Goal: Obtain resource: Obtain resource

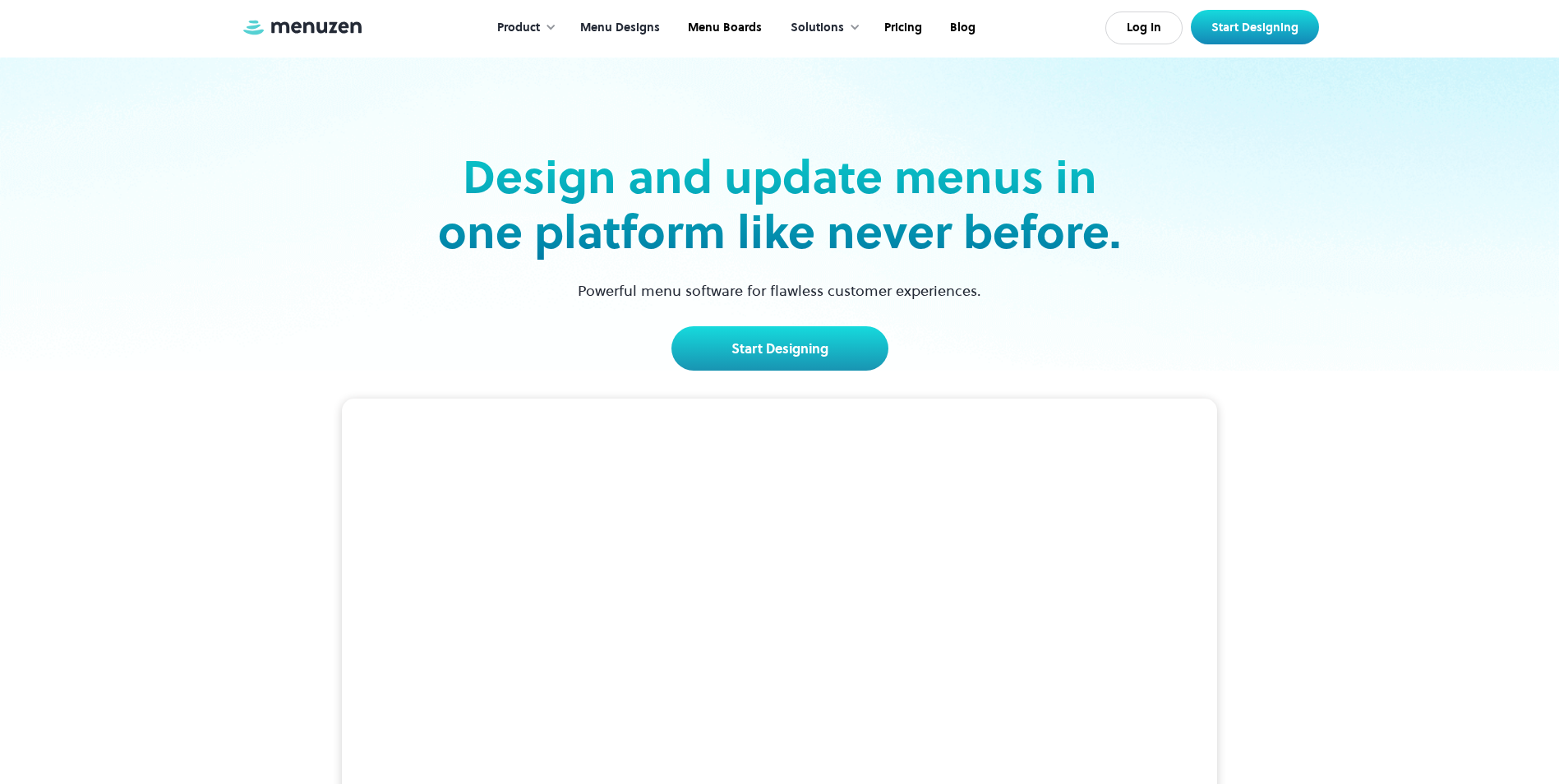
click at [615, 31] on link "Menu Designs" at bounding box center [618, 28] width 108 height 51
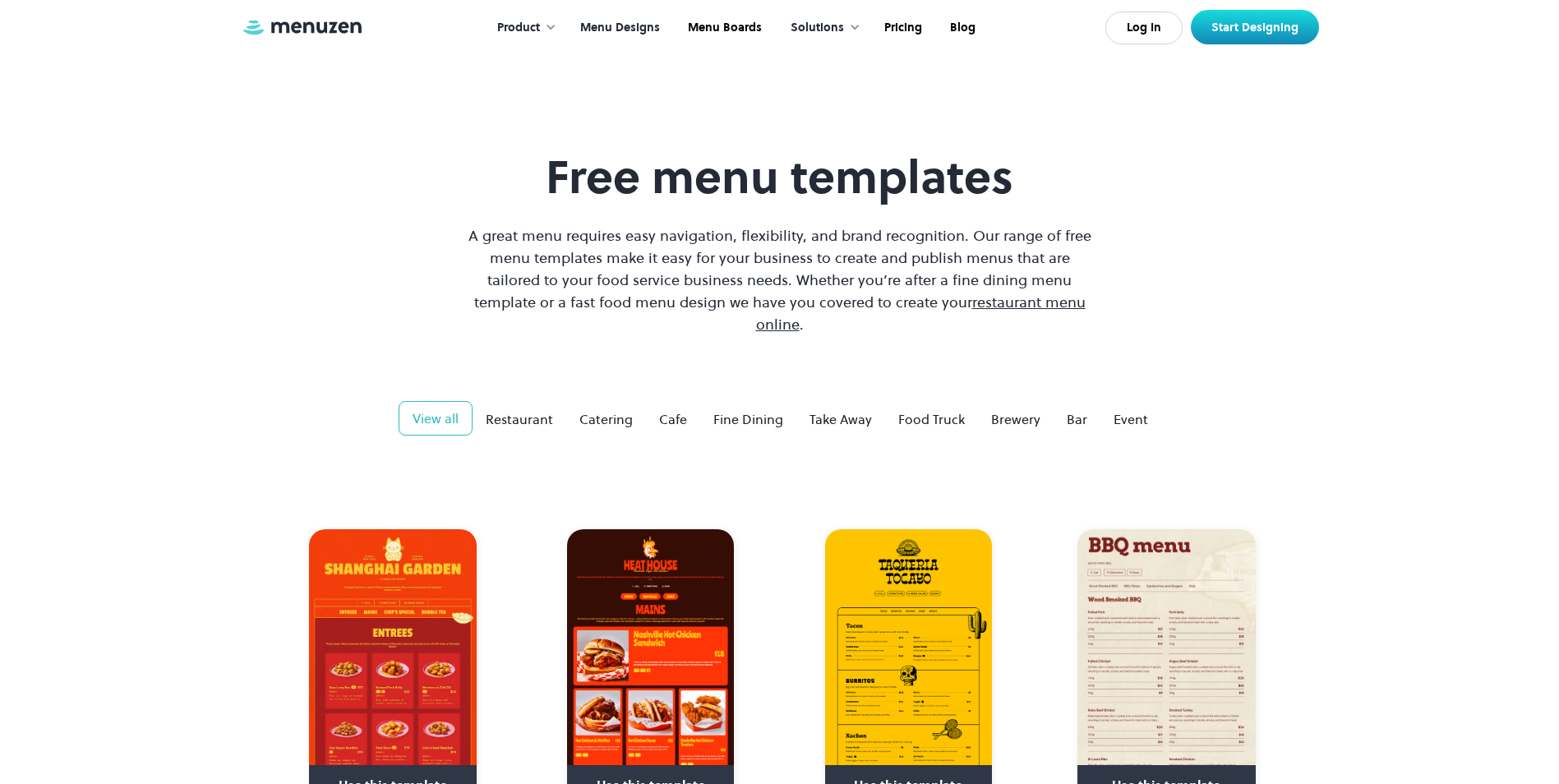
scroll to position [82, 0]
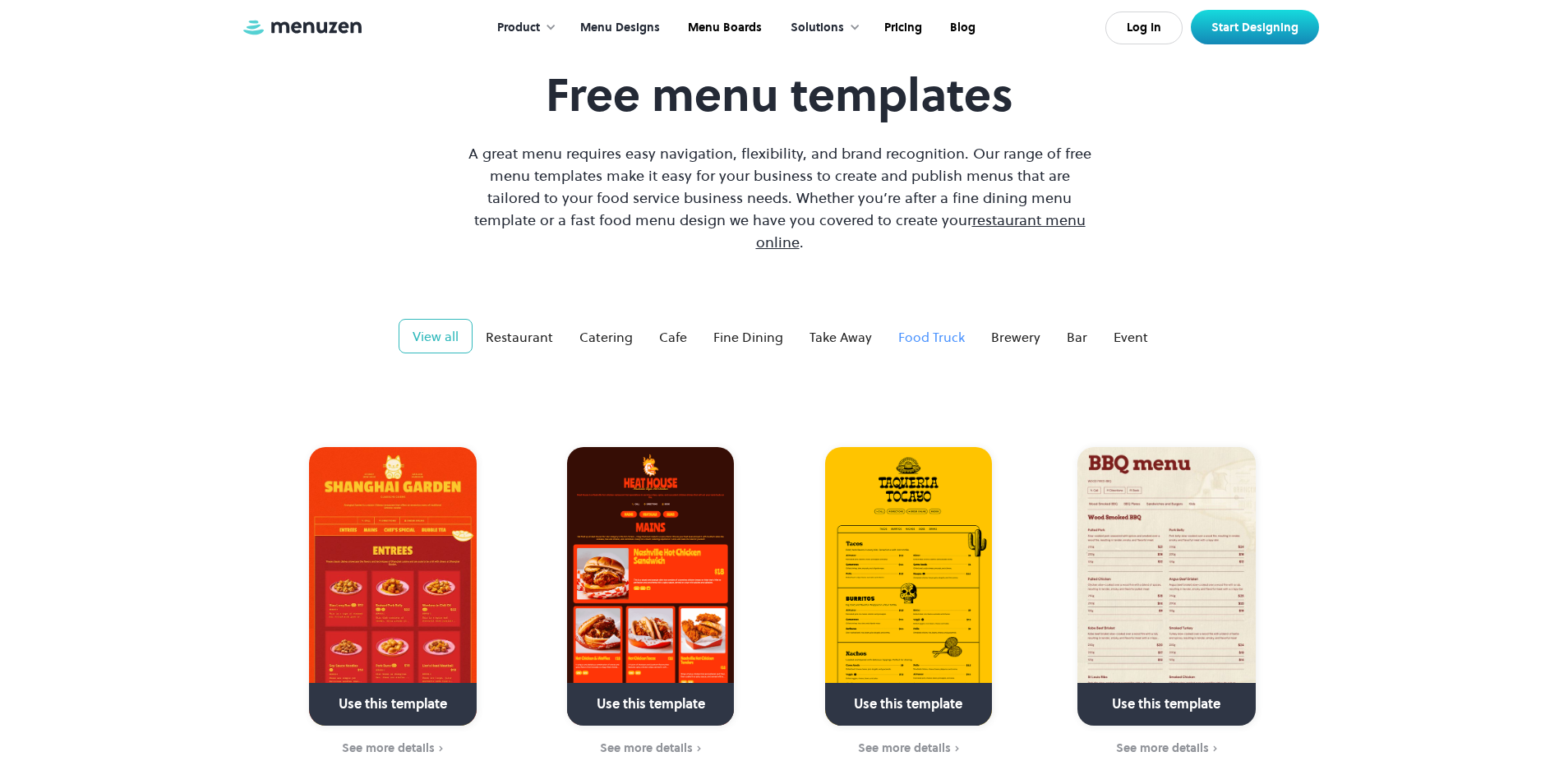
click at [926, 327] on div "Food Truck" at bounding box center [932, 337] width 67 height 20
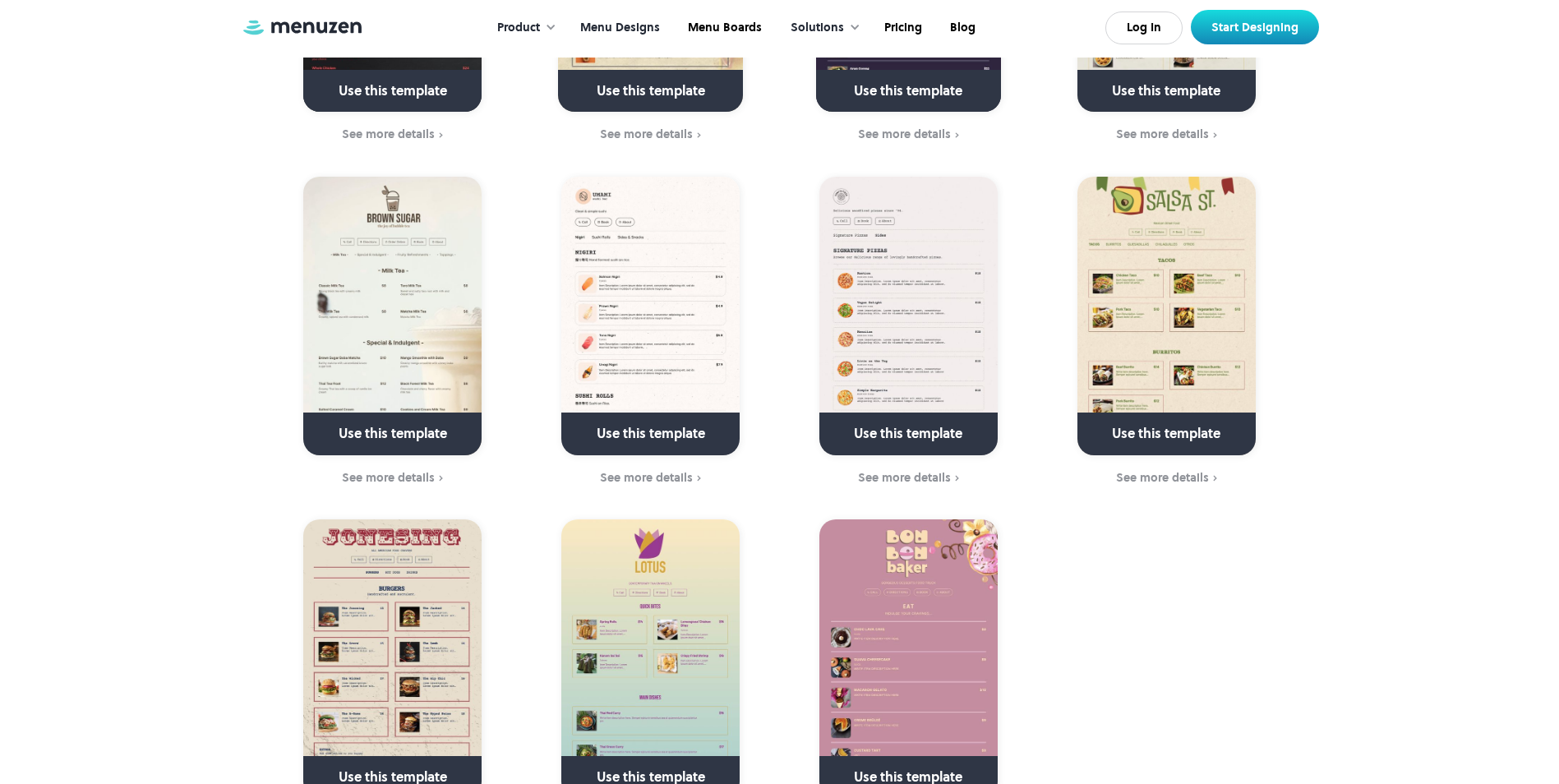
scroll to position [985, 0]
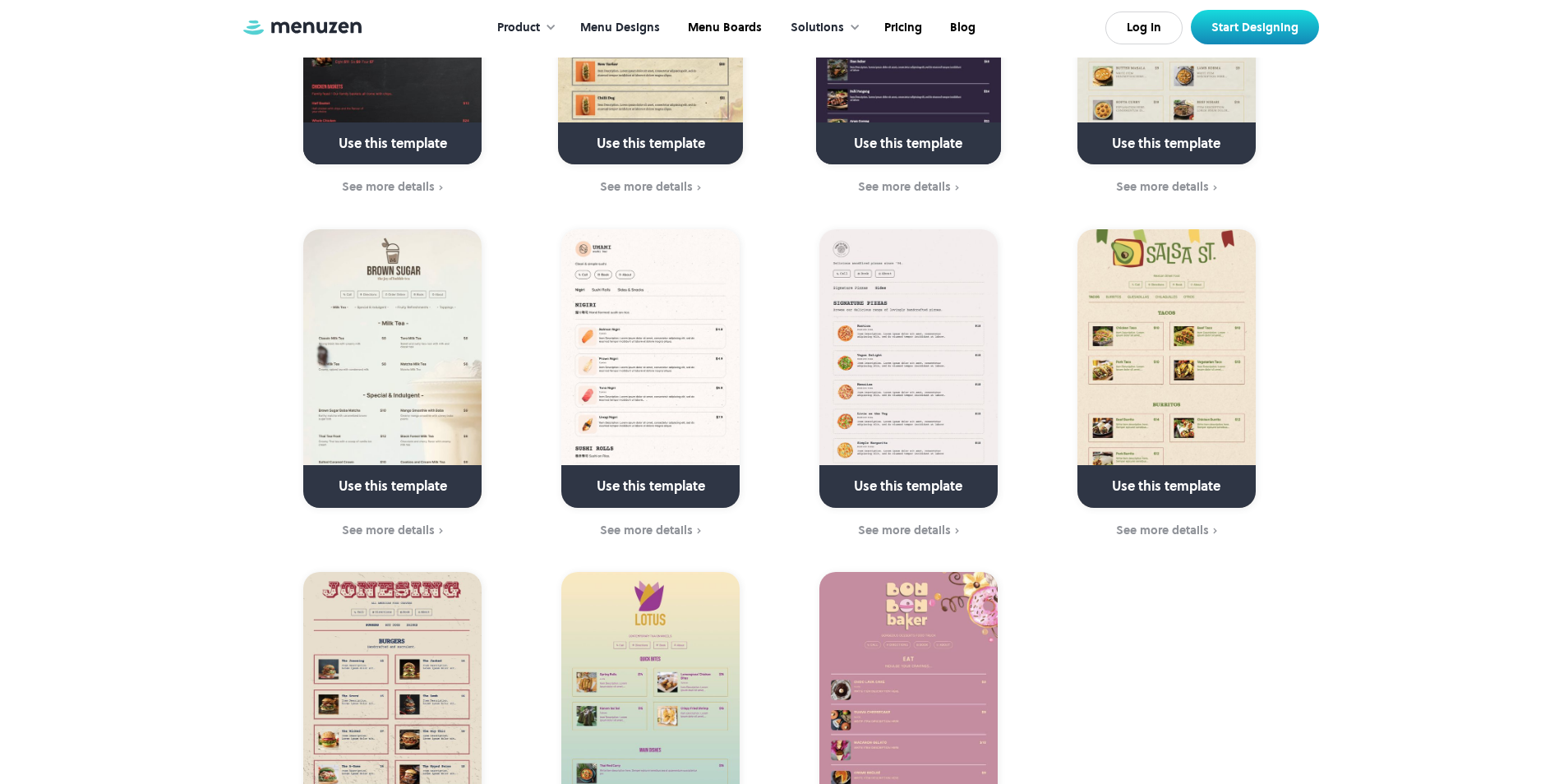
click at [380, 415] on img at bounding box center [392, 369] width 178 height 278
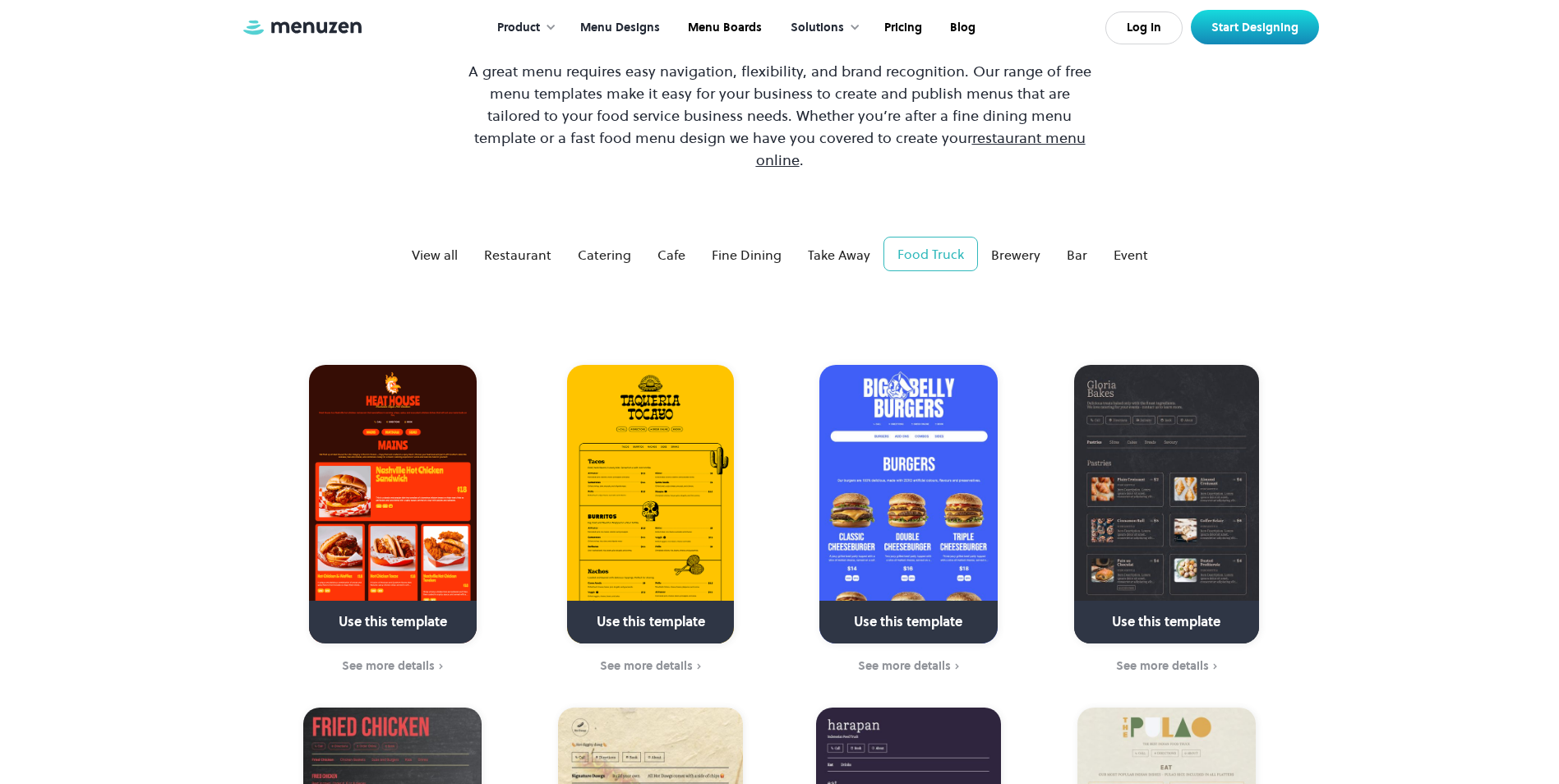
scroll to position [247, 0]
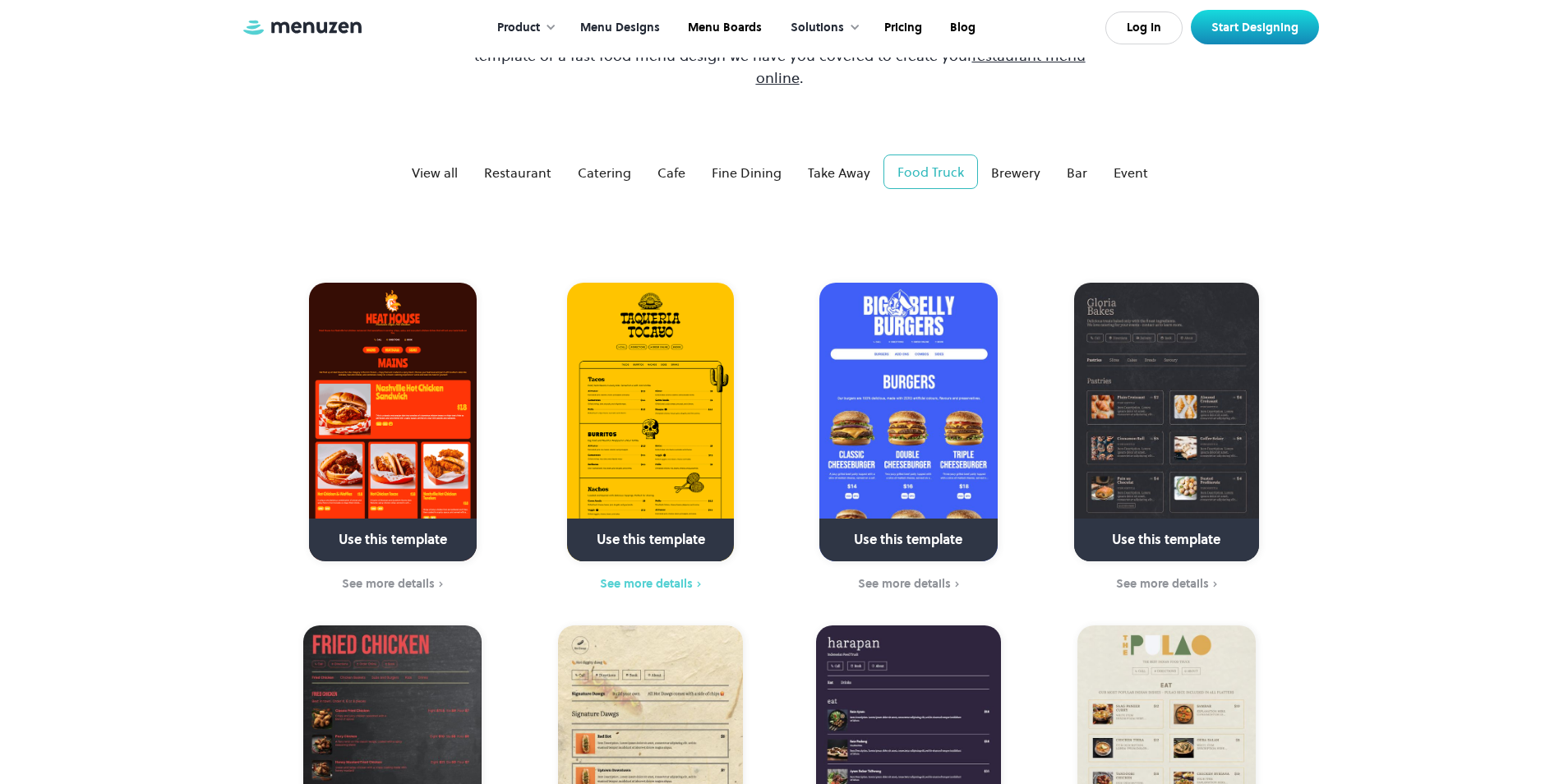
click at [650, 576] on div "See more details" at bounding box center [646, 583] width 93 height 14
click at [671, 576] on div "See more details" at bounding box center [646, 583] width 93 height 14
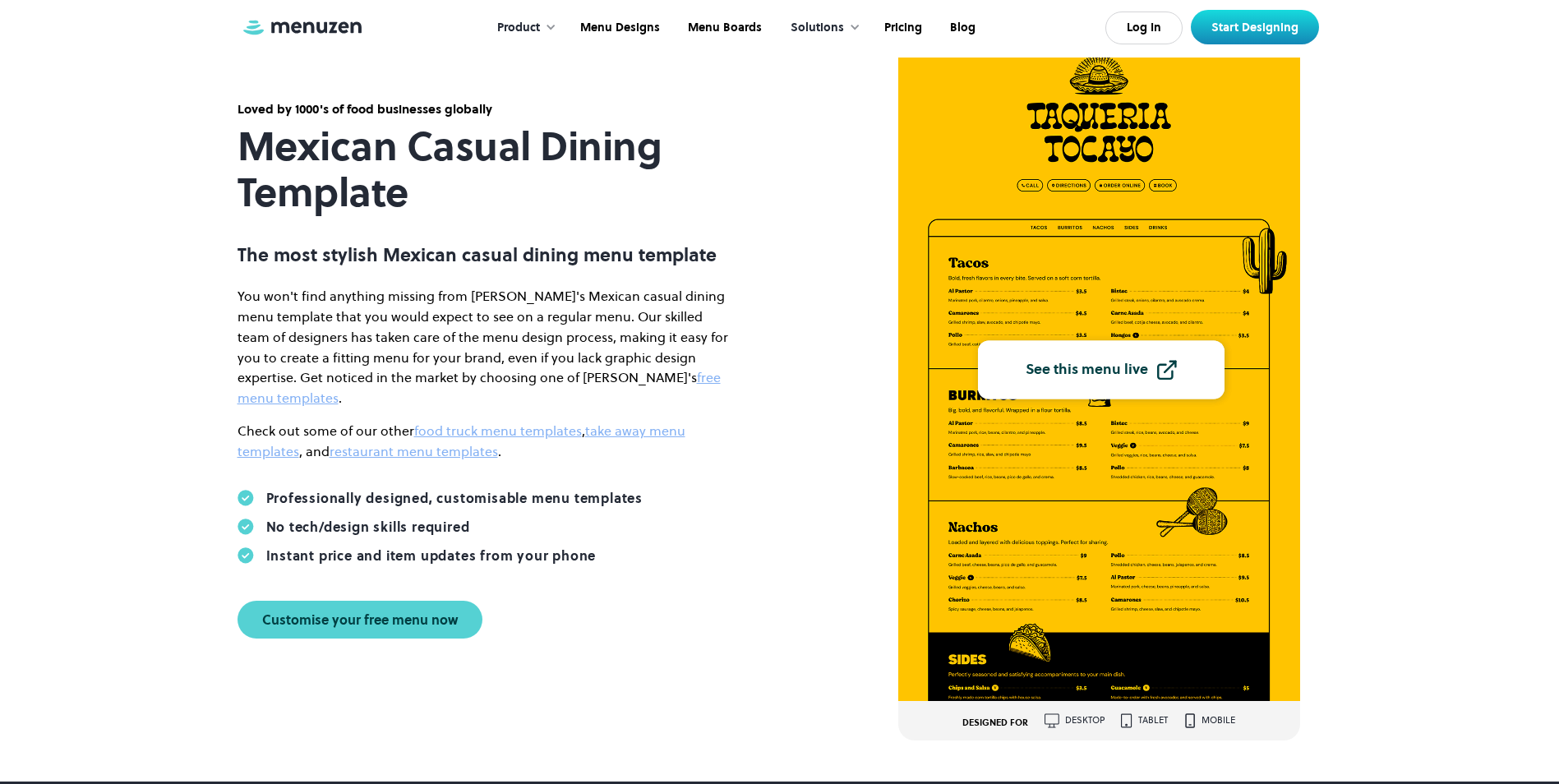
scroll to position [164, 0]
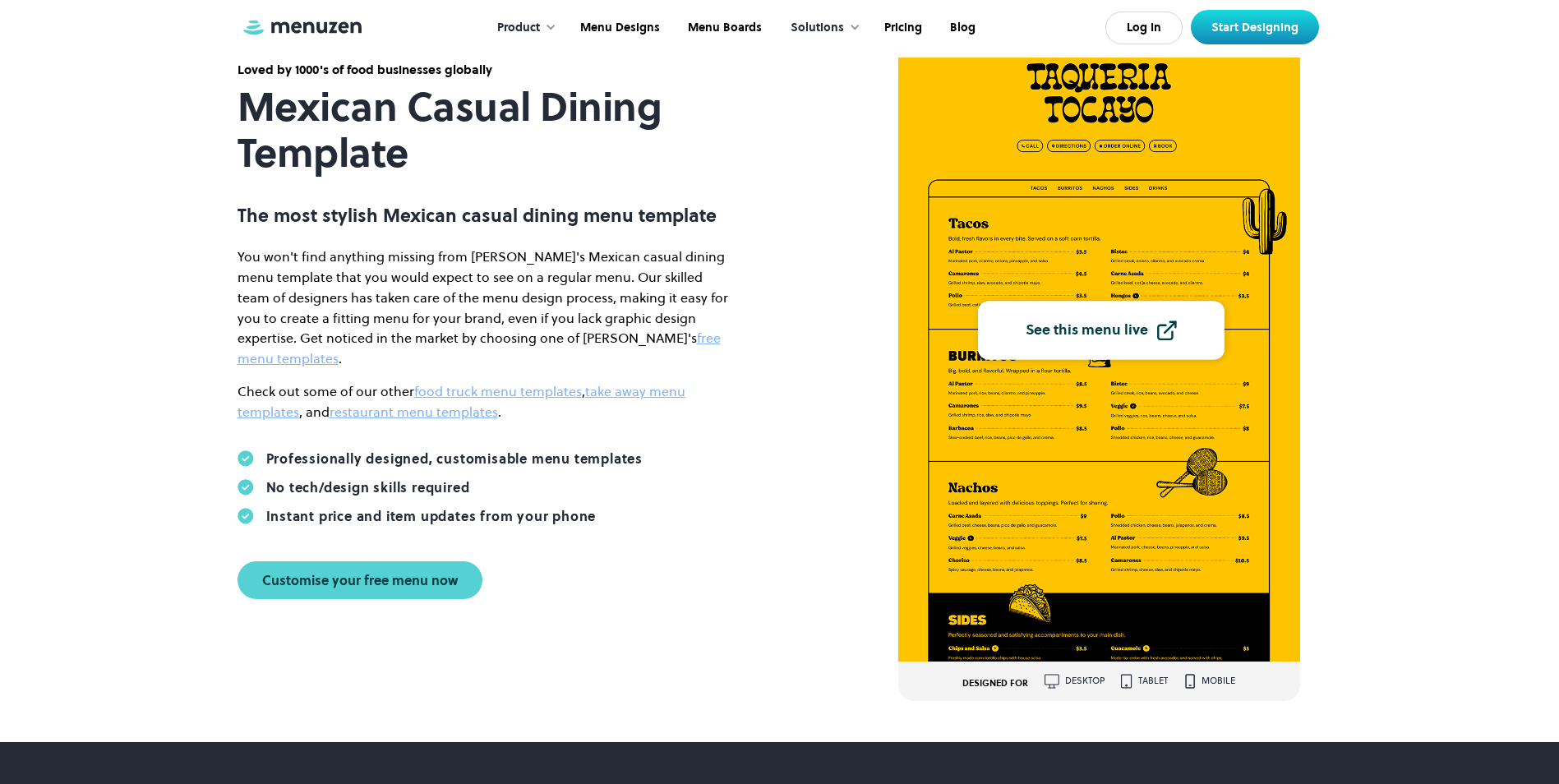
scroll to position [82, 0]
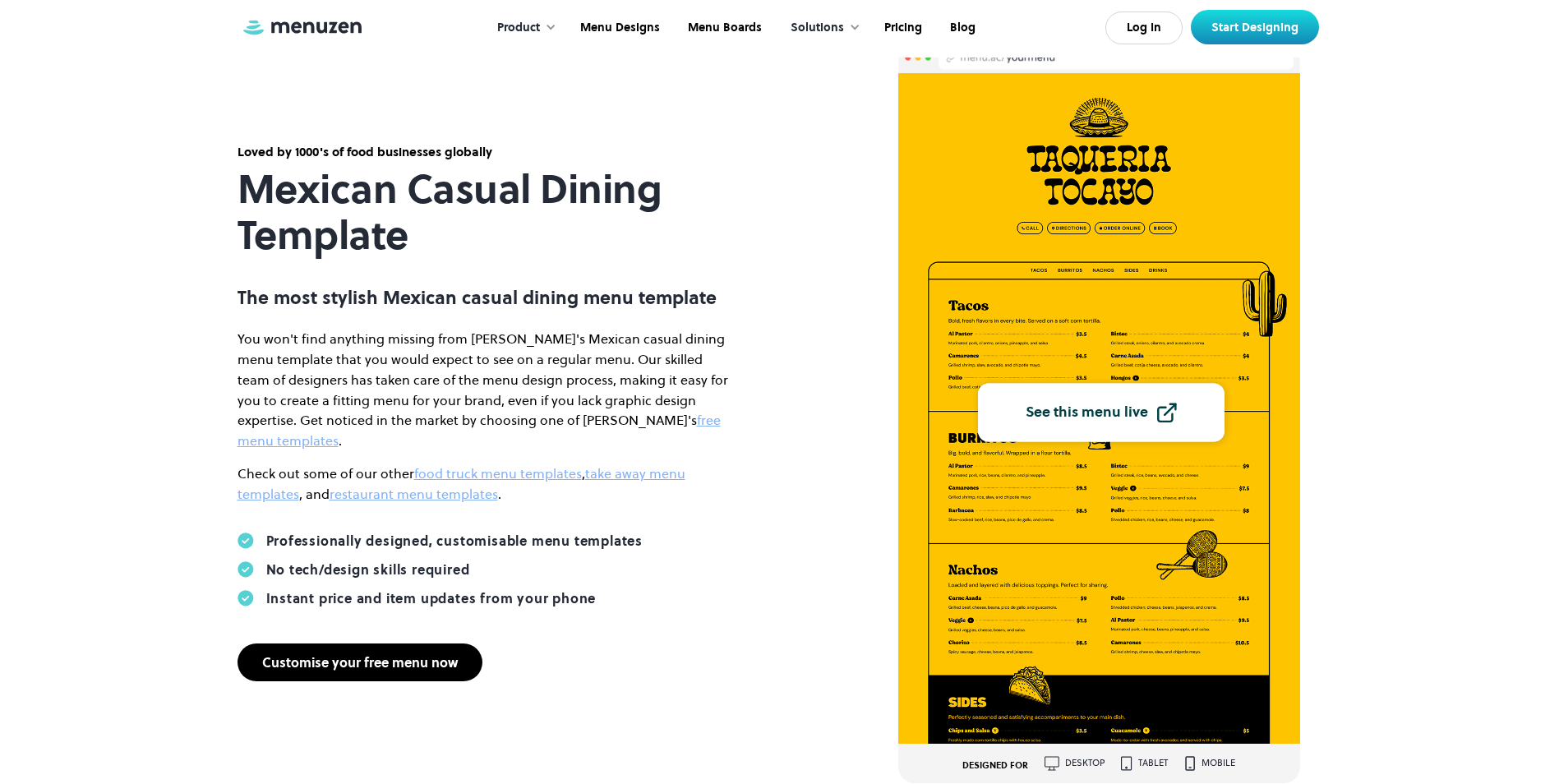
click at [354, 656] on div "Customise your free menu now" at bounding box center [360, 662] width 195 height 14
